Goal: Register for event/course

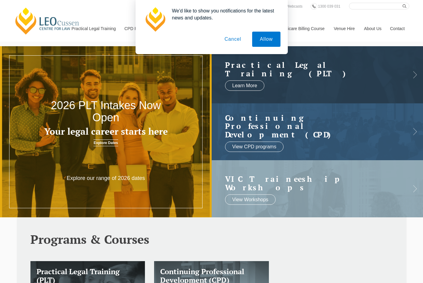
click at [236, 42] on button "Cancel" at bounding box center [233, 39] width 32 height 15
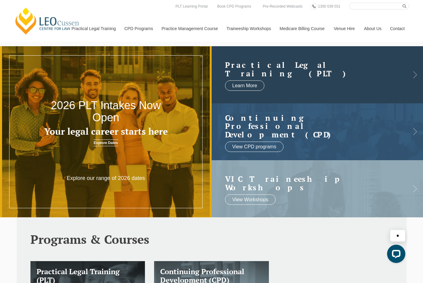
click at [317, 77] on h2 "Practical Legal Training (PLT)" at bounding box center [311, 69] width 173 height 17
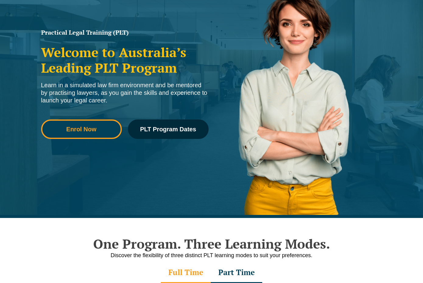
click at [85, 133] on link "Enrol Now" at bounding box center [81, 129] width 81 height 19
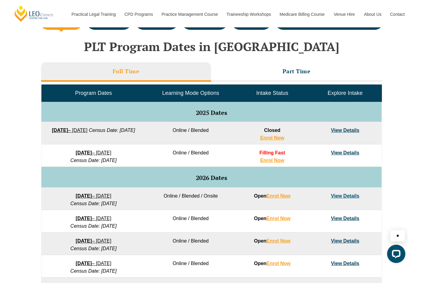
scroll to position [335, 0]
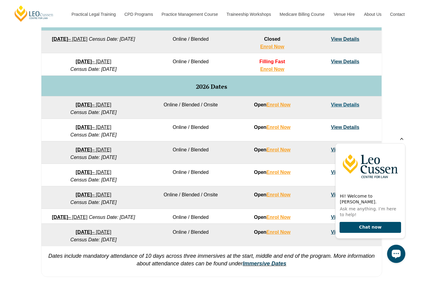
click at [401, 142] on icon "Hide greeting" at bounding box center [401, 138] width 7 height 7
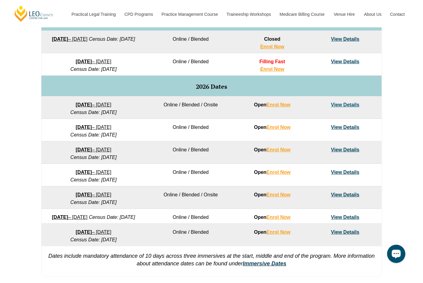
click at [339, 128] on link "View Details" at bounding box center [345, 127] width 28 height 5
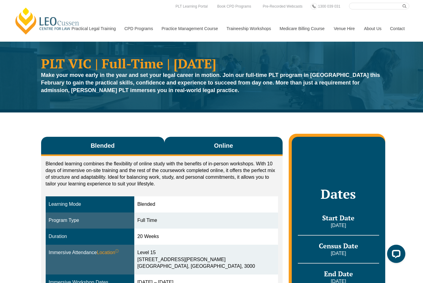
click at [213, 142] on button "Online" at bounding box center [223, 146] width 118 height 19
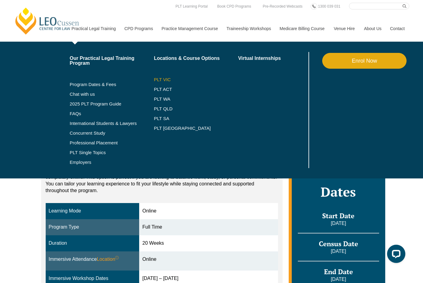
click at [165, 78] on link "PLT VIC" at bounding box center [196, 79] width 84 height 5
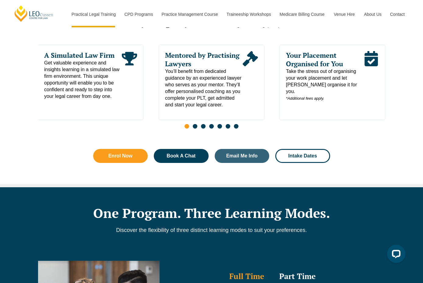
click at [183, 149] on div "Enrol Now Book A Chat Email Me Info Intake Dates" at bounding box center [211, 156] width 243 height 20
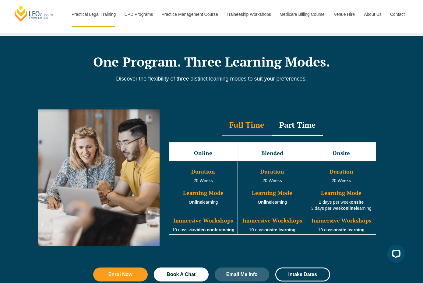
scroll to position [548, 0]
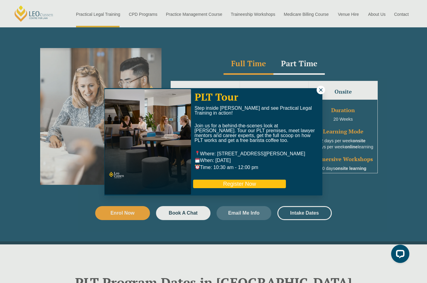
click at [254, 184] on button "Register Now" at bounding box center [239, 184] width 93 height 9
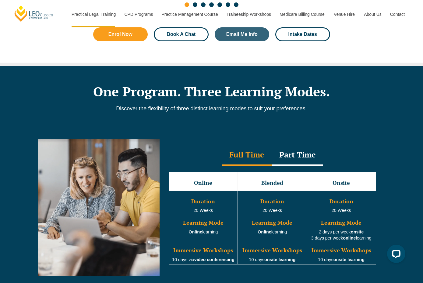
click at [175, 31] on link "Book A Chat" at bounding box center [181, 34] width 55 height 14
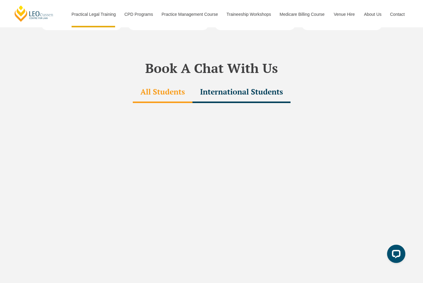
scroll to position [1801, 0]
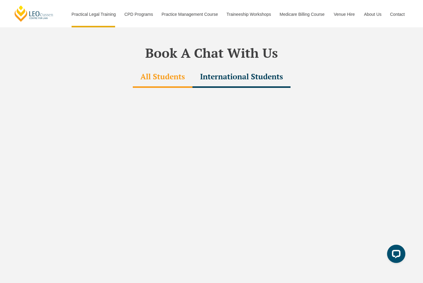
click at [233, 67] on div "International Students" at bounding box center [241, 77] width 98 height 21
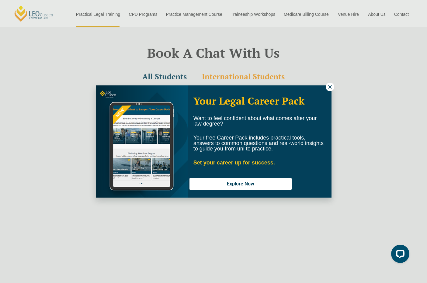
click at [324, 83] on div "Your Legal Career Pack Want to feel confident about what comes after your law d…" at bounding box center [213, 141] width 427 height 283
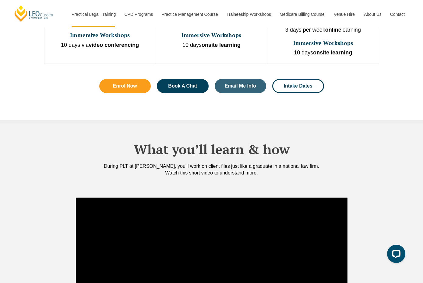
scroll to position [457, 0]
